Goal: Task Accomplishment & Management: Manage account settings

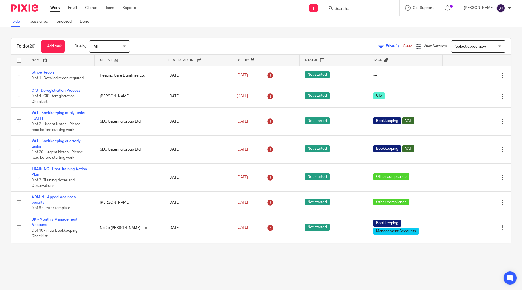
scroll to position [54, 0]
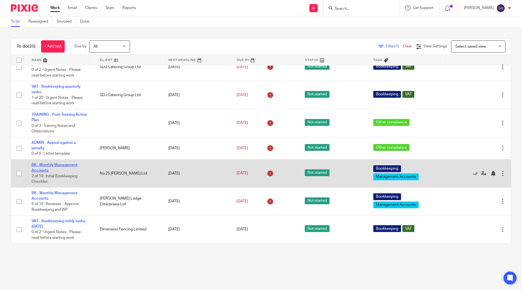
click at [60, 163] on link "BK - Monthly Management Accounts" at bounding box center [55, 167] width 46 height 9
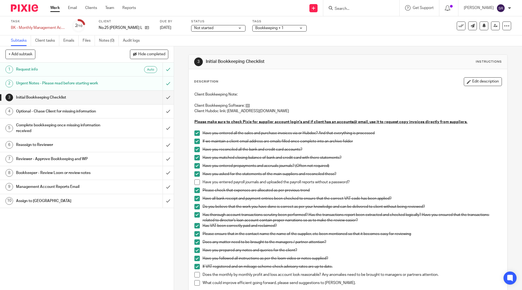
click at [196, 179] on span at bounding box center [196, 181] width 5 height 5
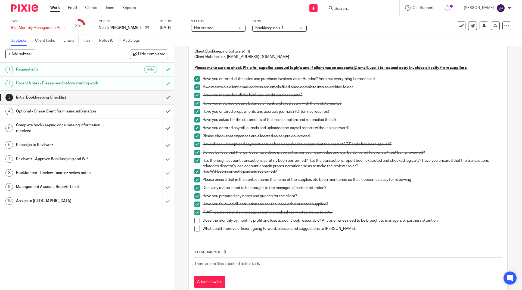
scroll to position [54, 0]
click at [194, 218] on span at bounding box center [196, 219] width 5 height 5
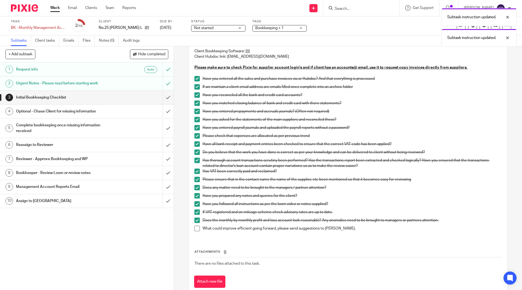
click at [194, 228] on span at bounding box center [196, 227] width 5 height 5
click at [162, 98] on input "submit" at bounding box center [87, 98] width 174 height 14
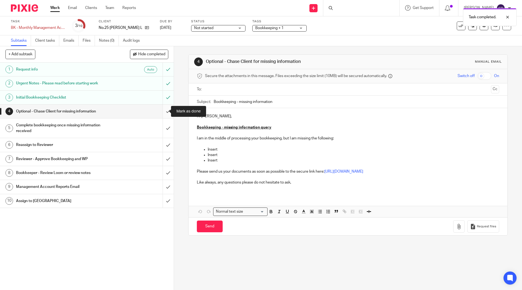
click at [163, 110] on input "submit" at bounding box center [87, 111] width 174 height 14
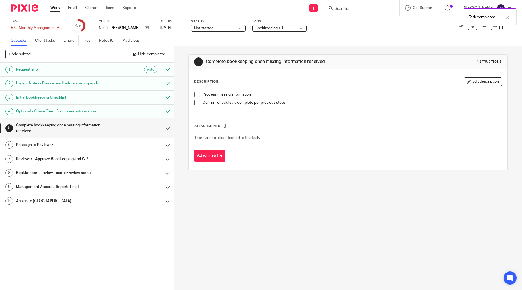
click at [199, 95] on li "Process missing information" at bounding box center [347, 96] width 307 height 8
click at [197, 95] on span at bounding box center [196, 94] width 5 height 5
click at [194, 102] on span at bounding box center [196, 102] width 5 height 5
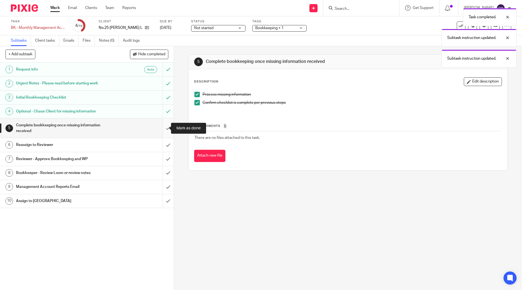
click at [163, 127] on input "submit" at bounding box center [87, 127] width 174 height 19
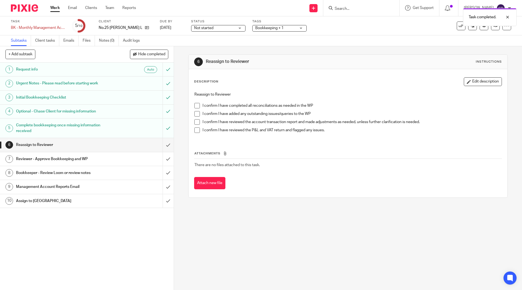
drag, startPoint x: 196, startPoint y: 104, endPoint x: 196, endPoint y: 109, distance: 5.0
click at [196, 104] on span at bounding box center [196, 105] width 5 height 5
click at [195, 119] on span at bounding box center [196, 121] width 5 height 5
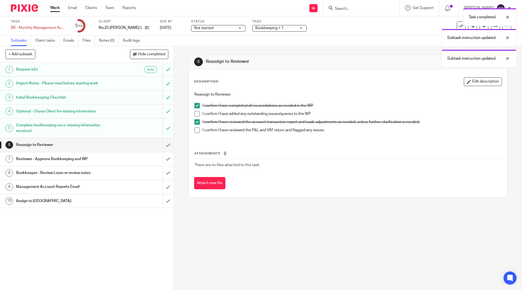
click at [195, 114] on span at bounding box center [196, 113] width 5 height 5
click at [194, 129] on span at bounding box center [196, 129] width 5 height 5
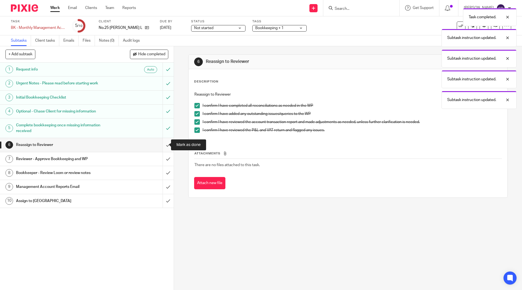
click at [161, 145] on input "submit" at bounding box center [87, 145] width 174 height 14
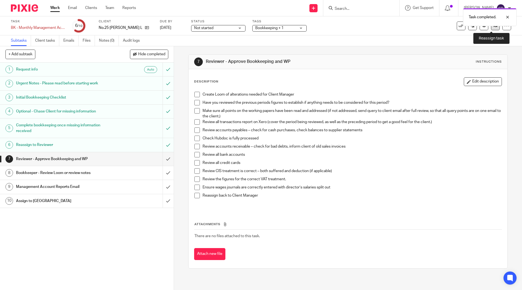
click at [491, 29] on link at bounding box center [495, 25] width 9 height 9
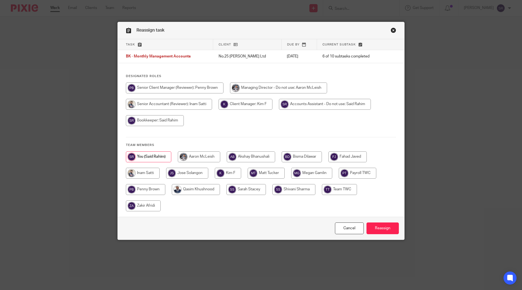
click at [242, 105] on input "radio" at bounding box center [246, 104] width 54 height 11
radio input "true"
click at [374, 228] on input "Reassign" at bounding box center [383, 228] width 32 height 12
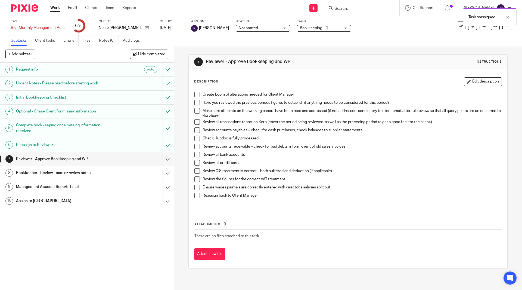
click at [56, 9] on link "Work" at bounding box center [55, 7] width 10 height 5
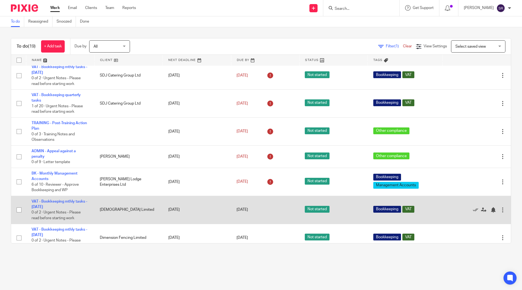
scroll to position [54, 0]
